Goal: Task Accomplishment & Management: Complete application form

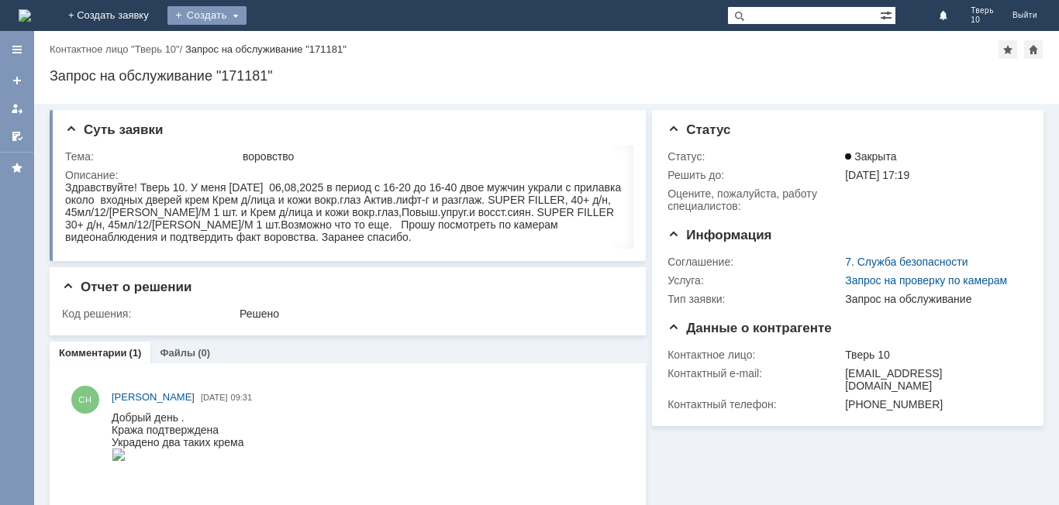
click at [246, 21] on div "Создать" at bounding box center [206, 15] width 79 height 19
click at [288, 52] on link "Заявка" at bounding box center [229, 46] width 118 height 19
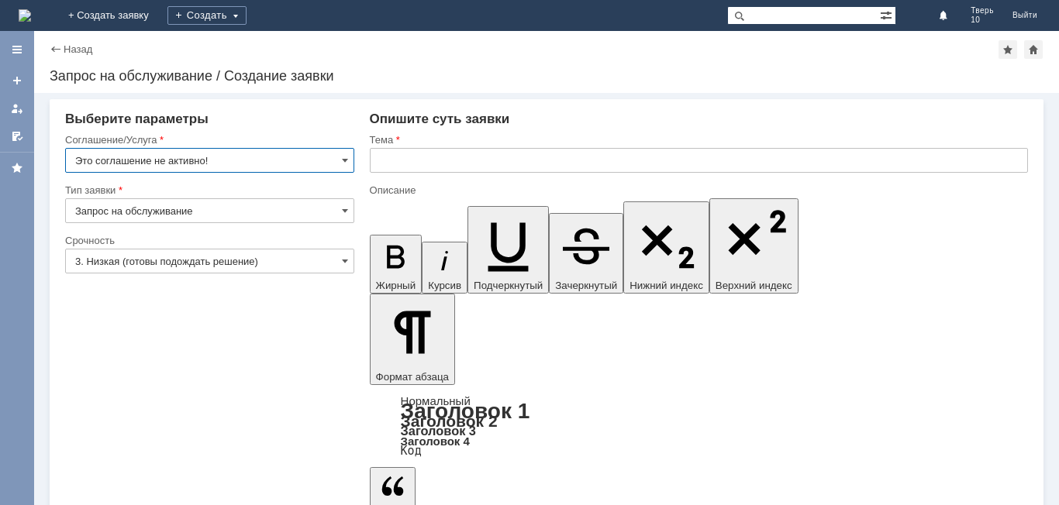
click at [423, 157] on input "text" at bounding box center [699, 160] width 658 height 25
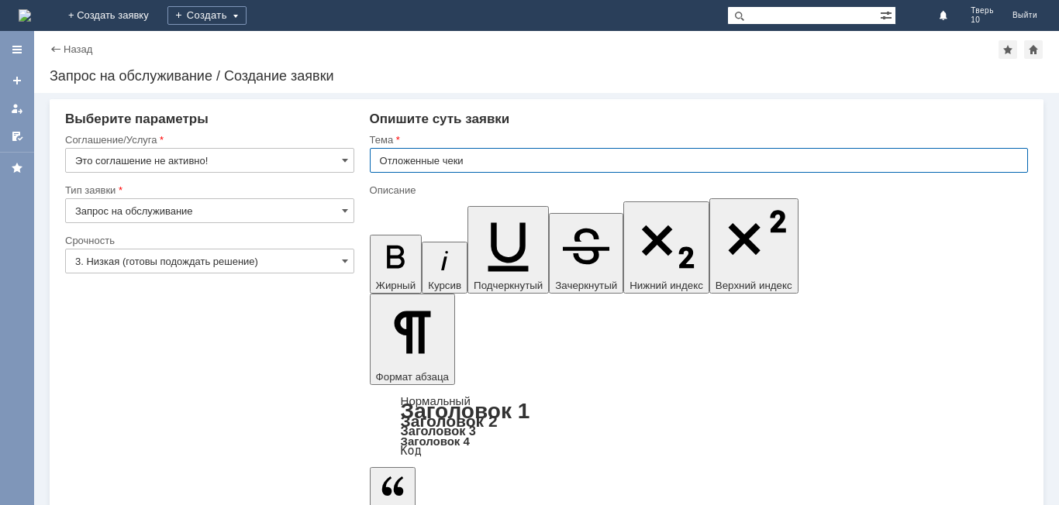
type input "Отложенные чеки"
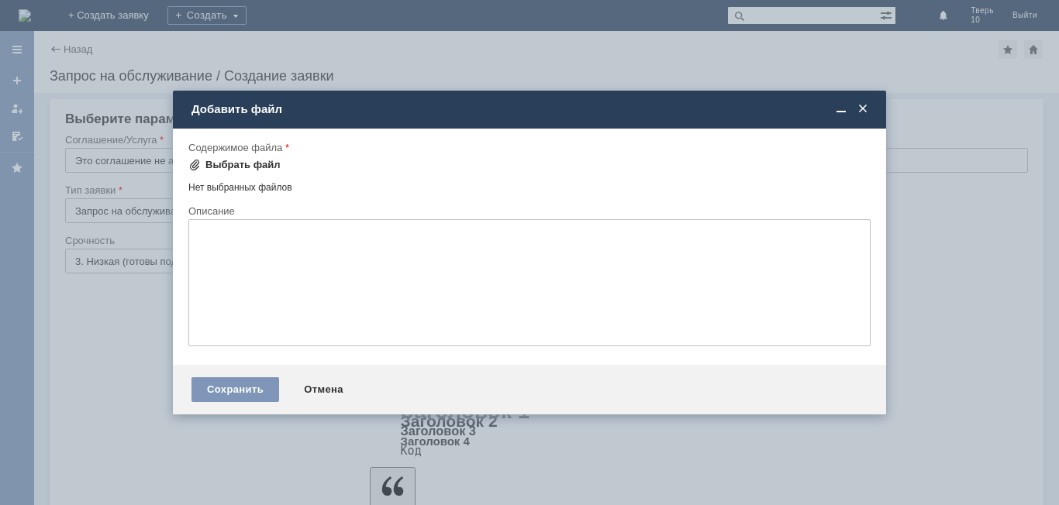
click at [252, 167] on div "Выбрать файл" at bounding box center [242, 165] width 75 height 12
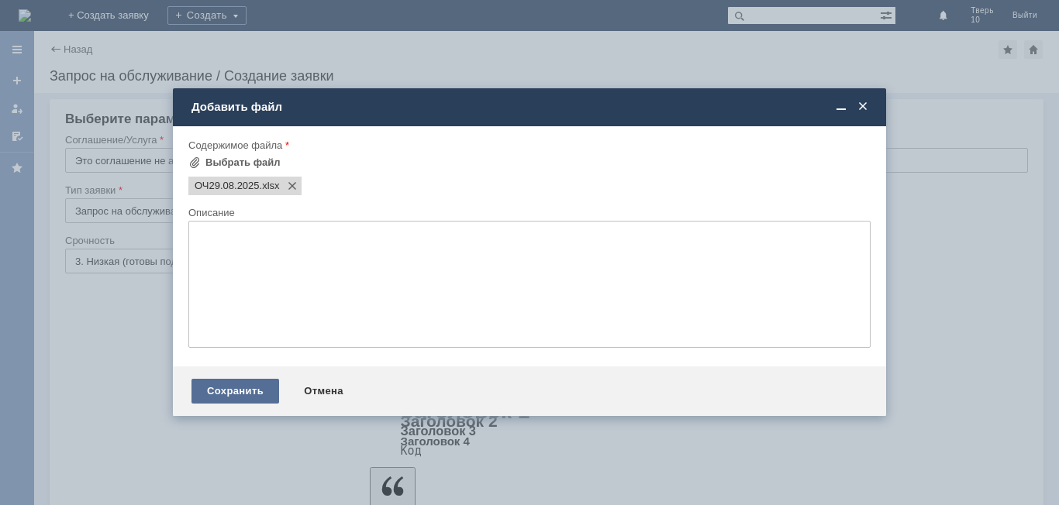
click at [243, 390] on div "Сохранить" at bounding box center [235, 391] width 88 height 25
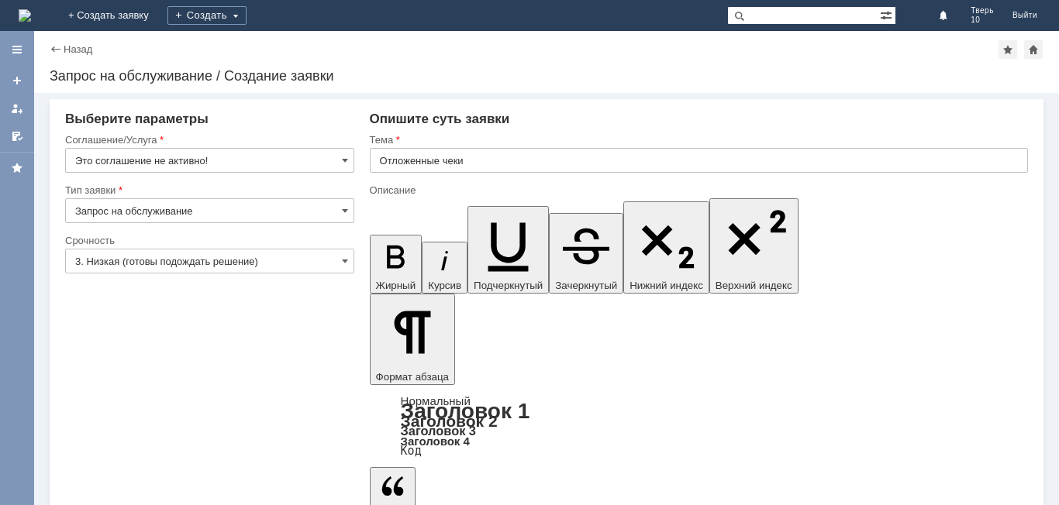
click at [271, 165] on input "Это соглашение не активно!" at bounding box center [209, 160] width 289 height 25
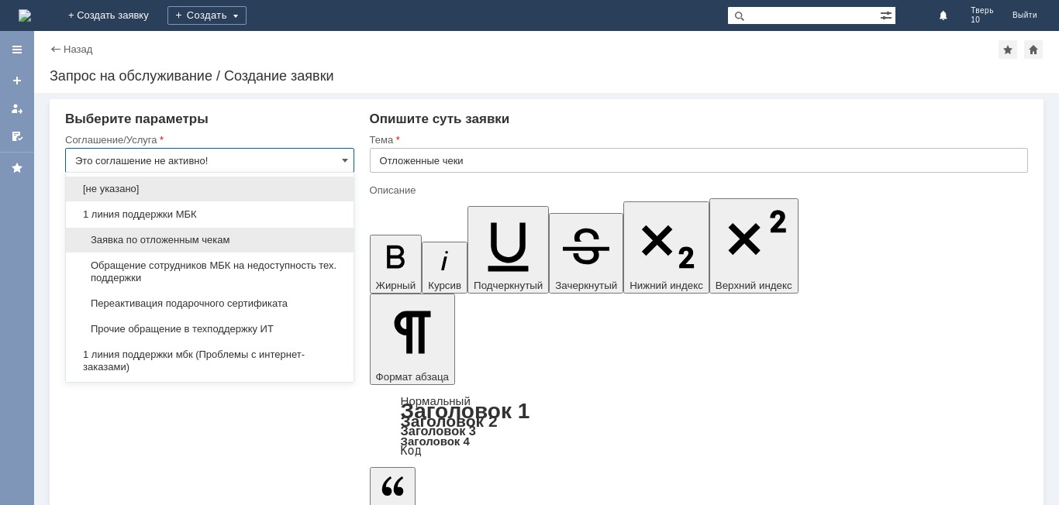
click at [232, 235] on span "Заявка по отложенным чекам" at bounding box center [209, 240] width 269 height 12
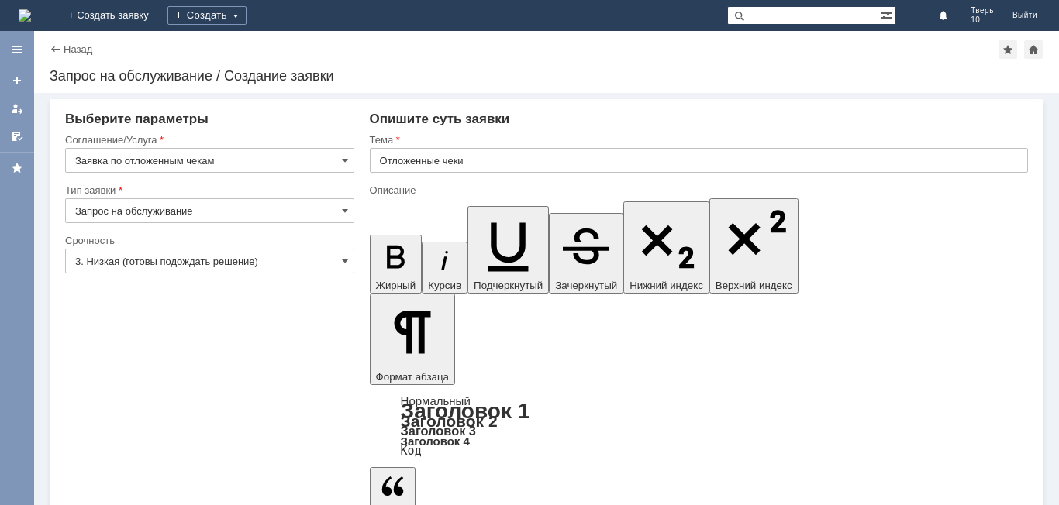
type input "Заявка по отложенным чекам"
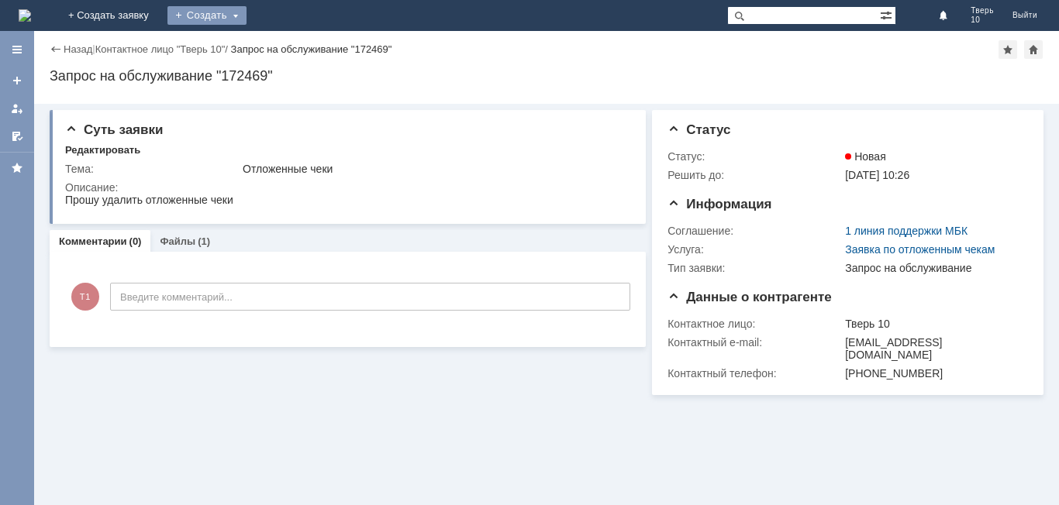
click at [246, 24] on div "Создать" at bounding box center [206, 15] width 79 height 19
